Goal: Task Accomplishment & Management: Manage account settings

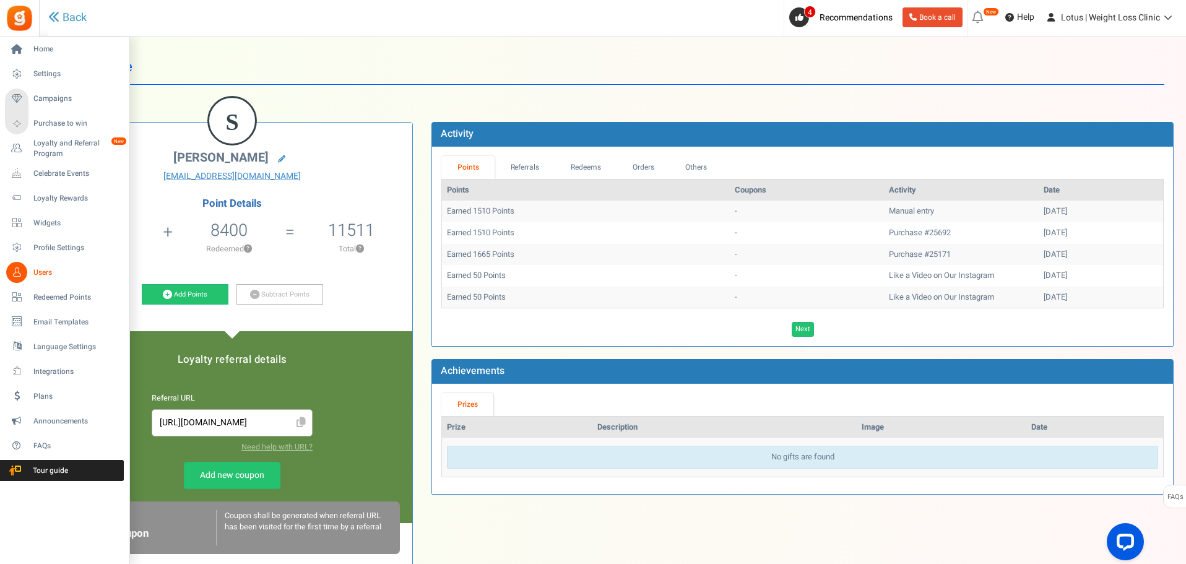
click at [51, 274] on span "Users" at bounding box center [76, 273] width 87 height 11
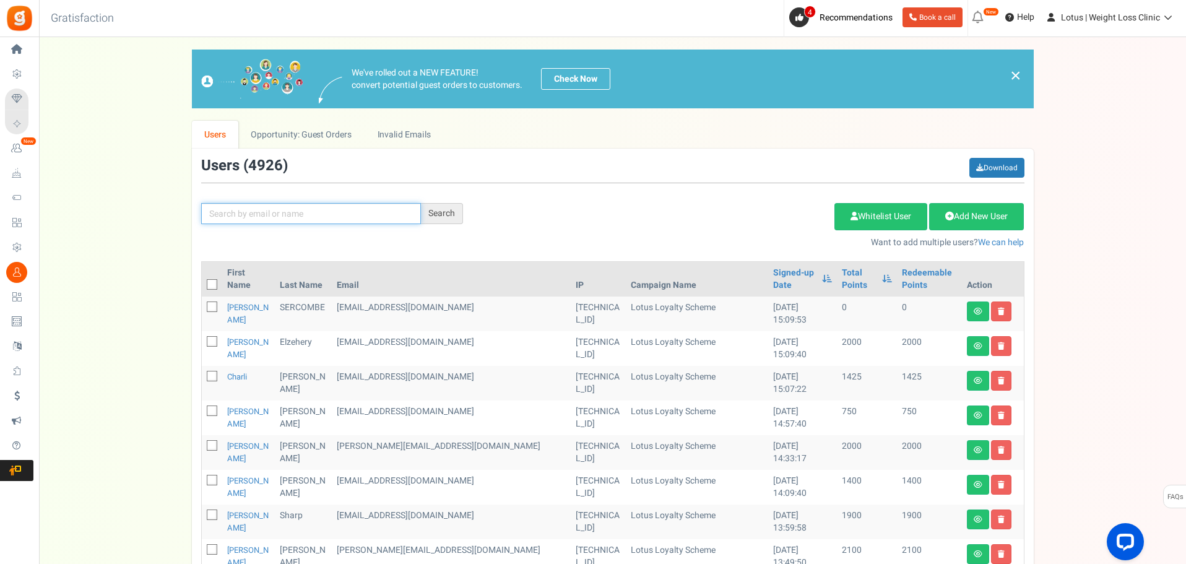
click at [282, 219] on input "text" at bounding box center [311, 213] width 220 height 21
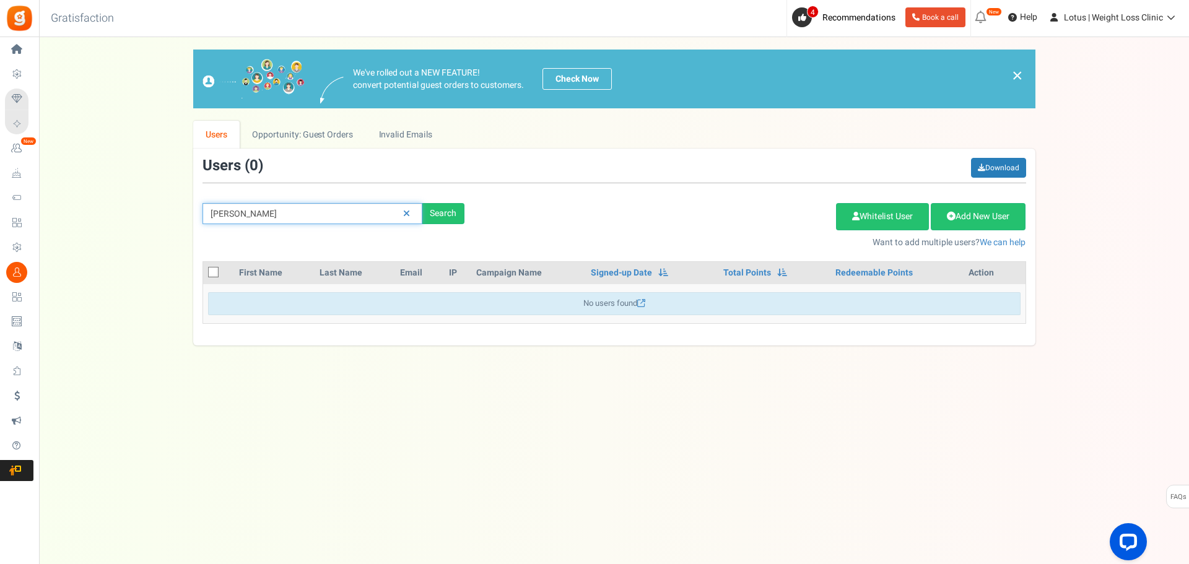
drag, startPoint x: 255, startPoint y: 211, endPoint x: 167, endPoint y: 211, distance: 87.3
click at [167, 211] on div "We've rolled out a NEW FEATURE! convert potential guest orders to customers. Ch…" at bounding box center [613, 198] width 1125 height 296
type input "jordan"
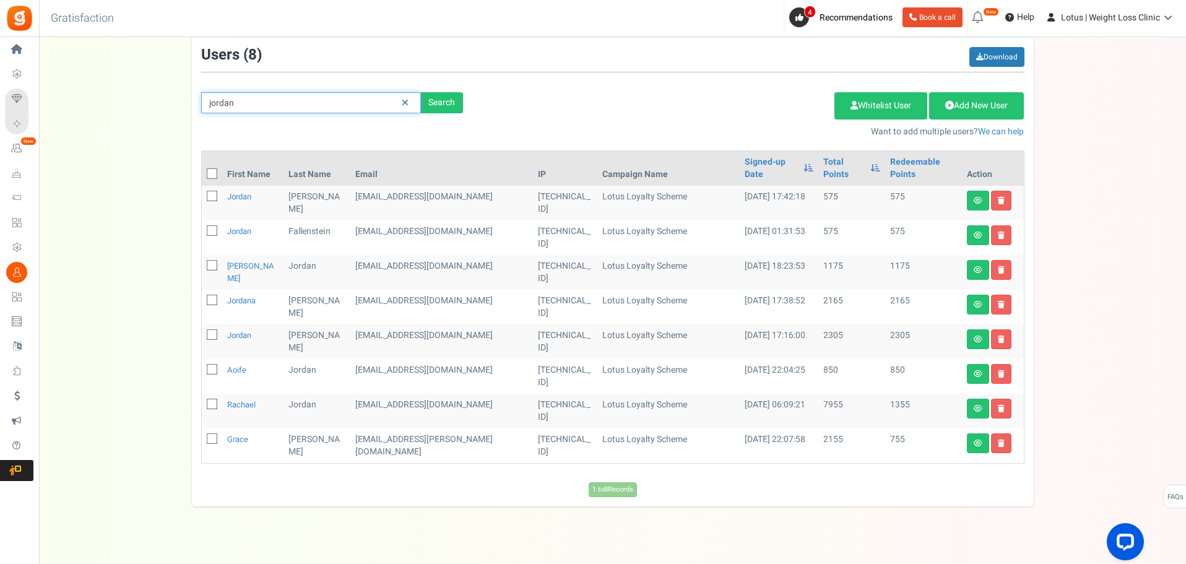
scroll to position [124, 0]
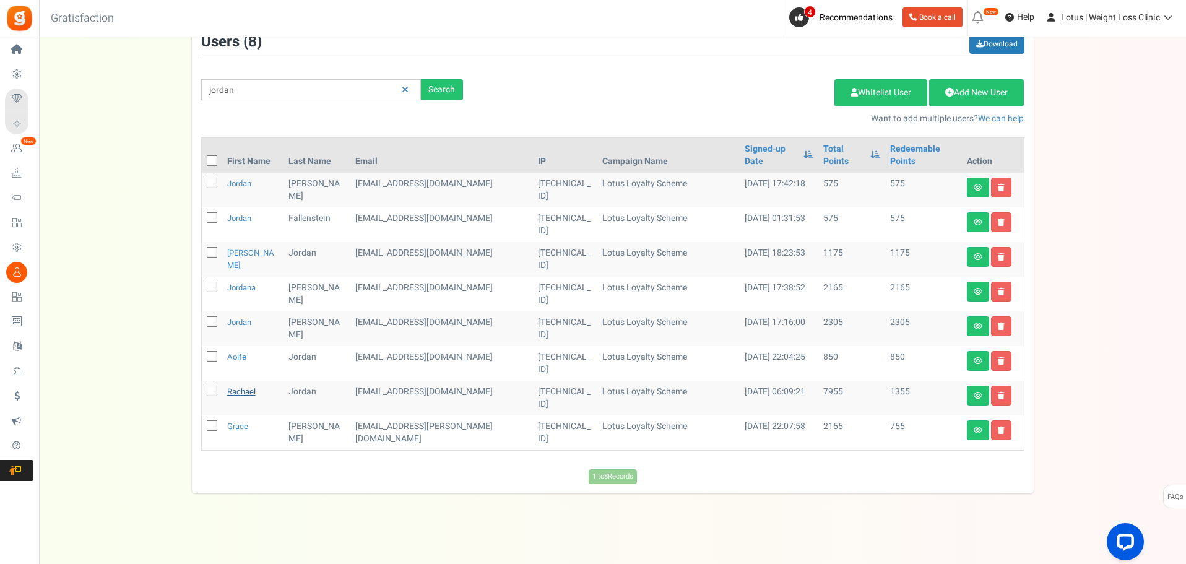
click at [250, 389] on link "Rachael" at bounding box center [241, 392] width 28 height 12
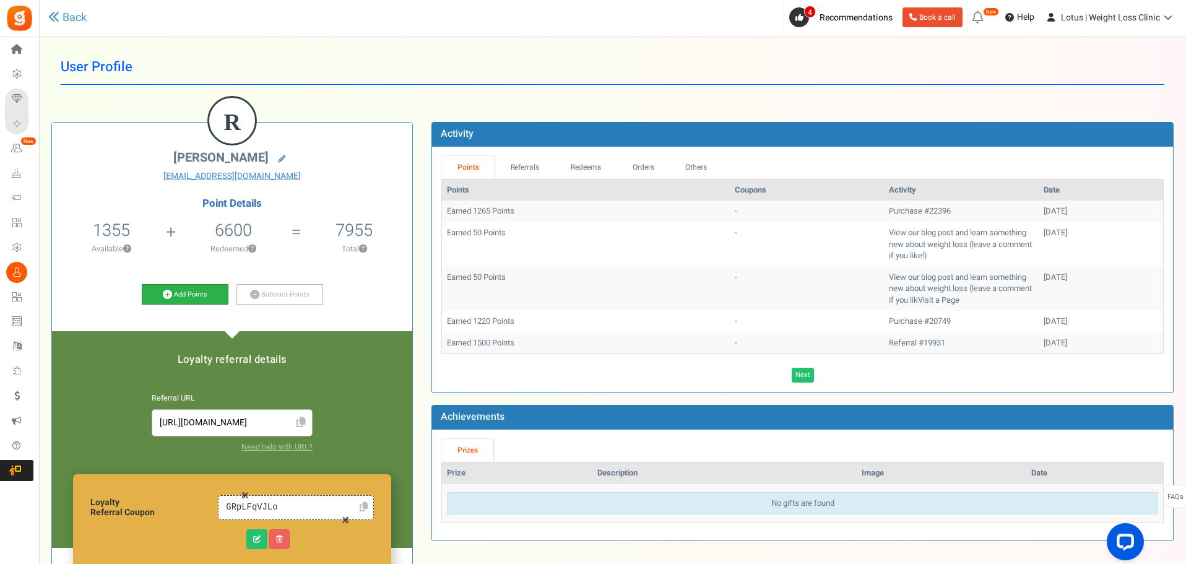
click at [176, 297] on link "Add Points" at bounding box center [185, 294] width 87 height 21
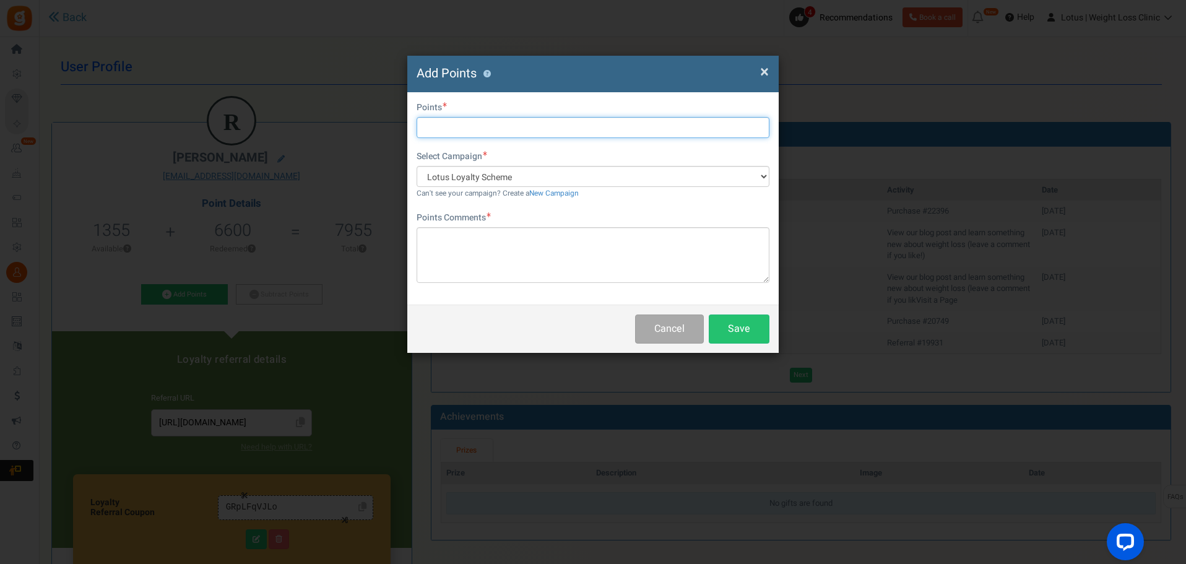
click at [443, 131] on input "text" at bounding box center [593, 127] width 353 height 21
type input "2000"
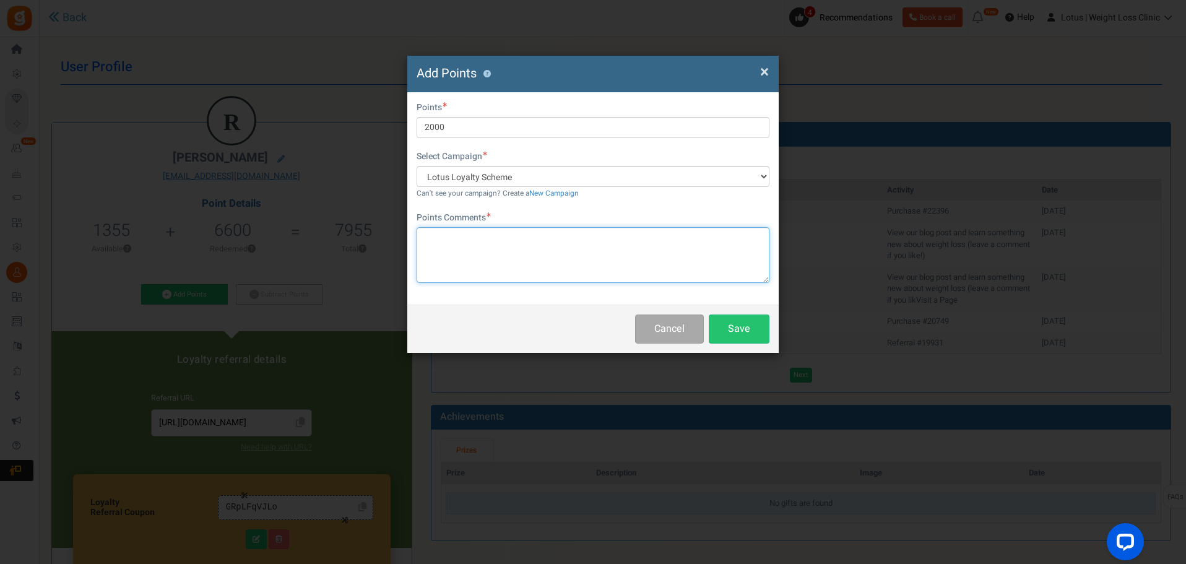
click at [461, 260] on textarea at bounding box center [593, 255] width 353 height 56
type textarea "GOG"
click at [723, 318] on button "Save" at bounding box center [739, 329] width 61 height 29
